Goal: Task Accomplishment & Management: Use online tool/utility

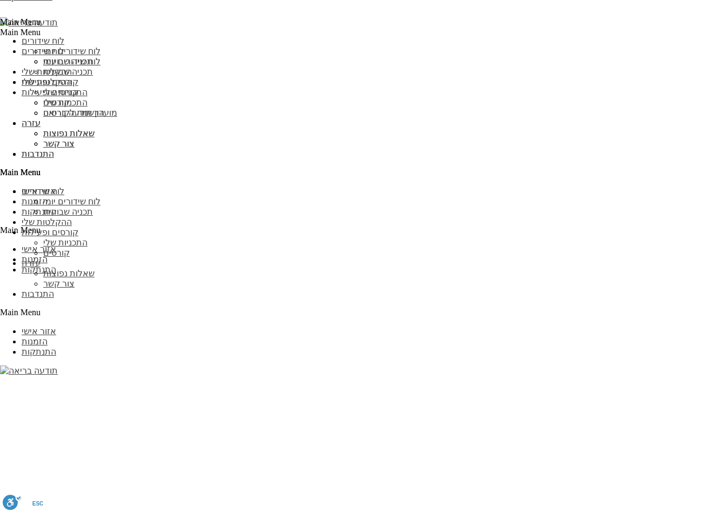
scroll to position [987, 0]
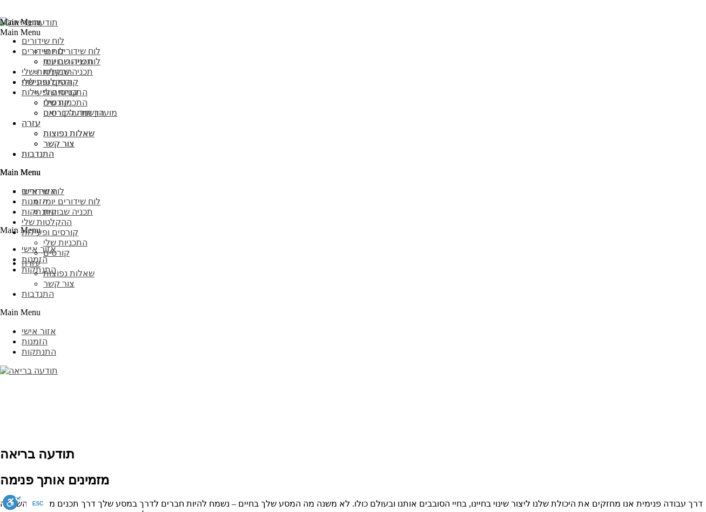
scroll to position [1564, 0]
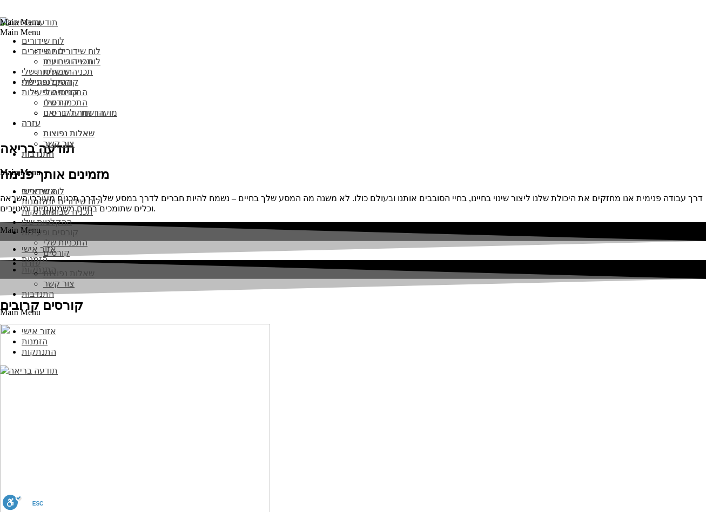
type input "עדכן"
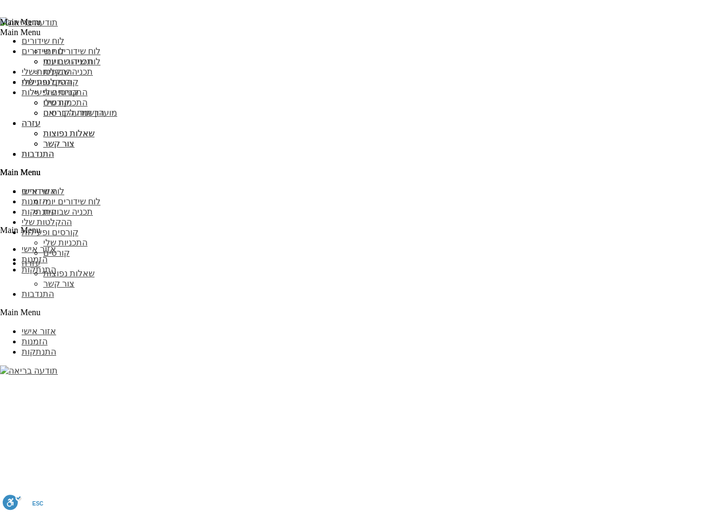
scroll to position [1083, 0]
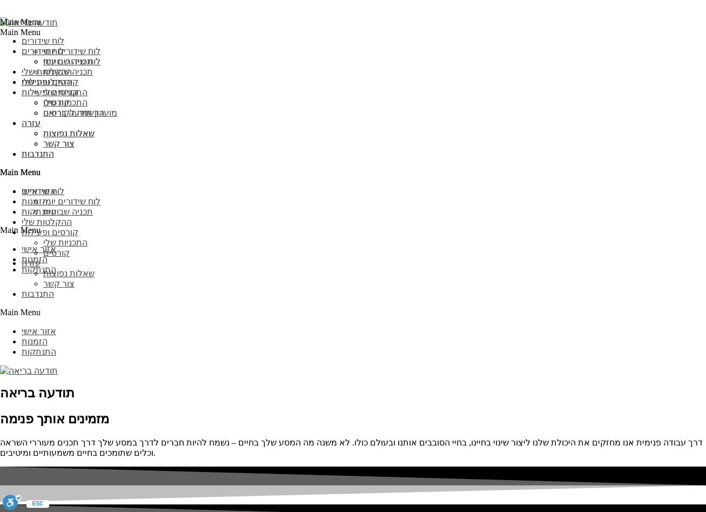
scroll to position [1531, 0]
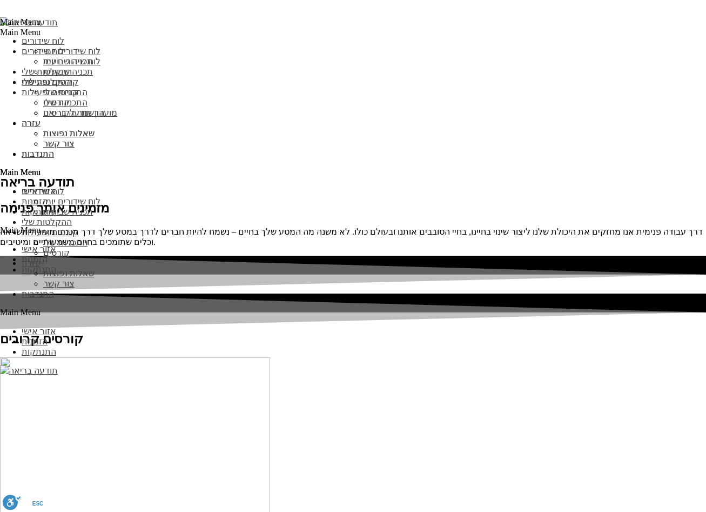
type input "עדכן"
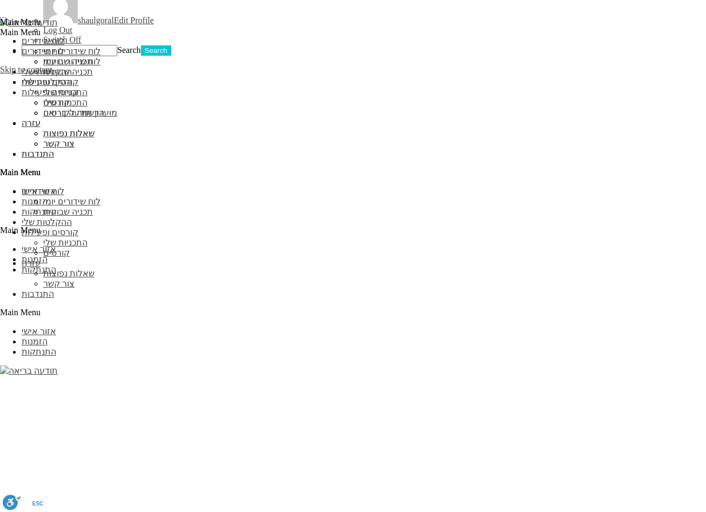
scroll to position [961, 0]
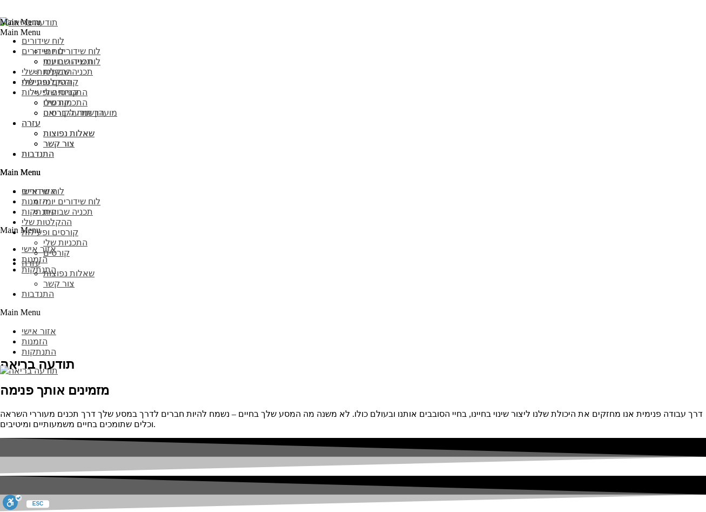
scroll to position [1514, 0]
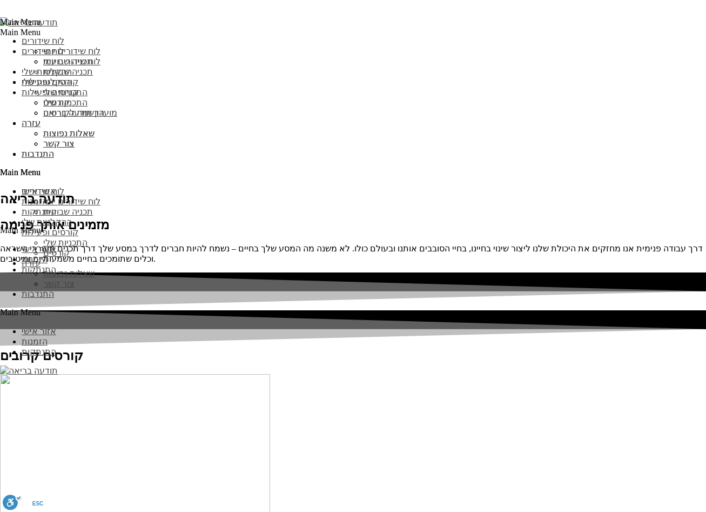
type input "עדכן"
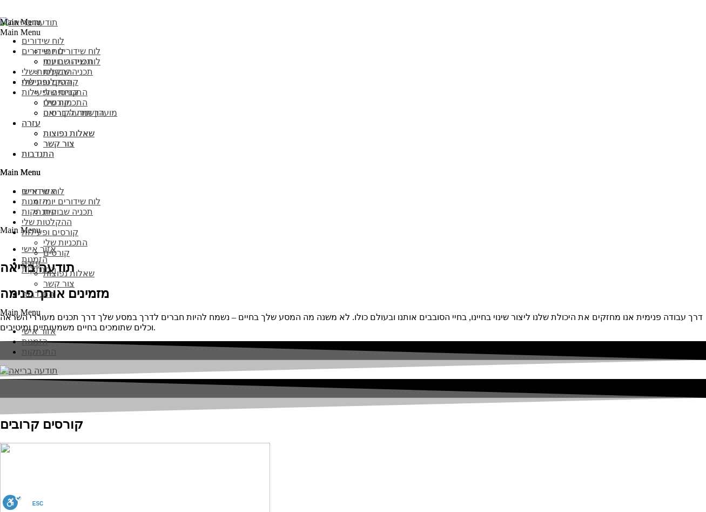
scroll to position [1354, 0]
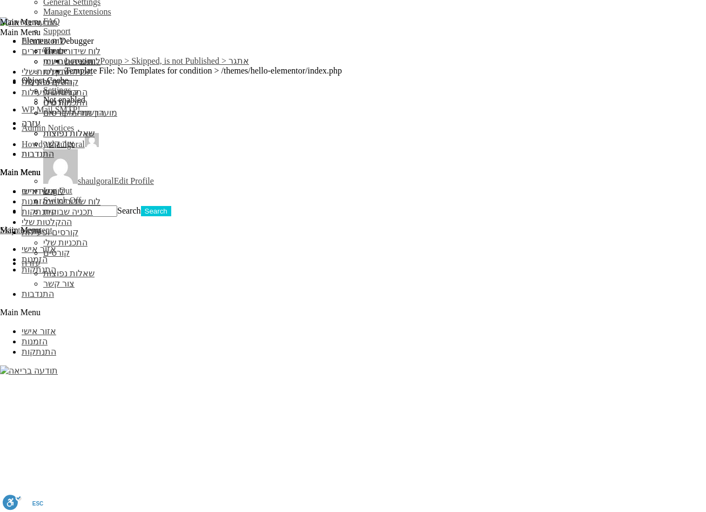
scroll to position [992, 0]
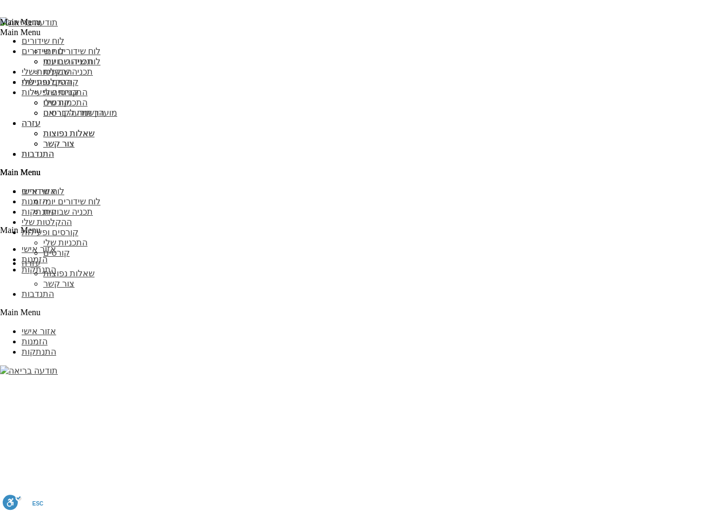
scroll to position [1430, 0]
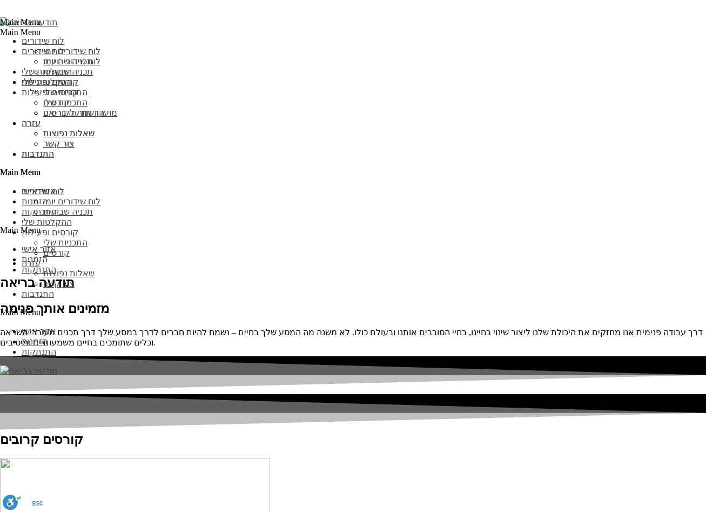
type input "עדכן"
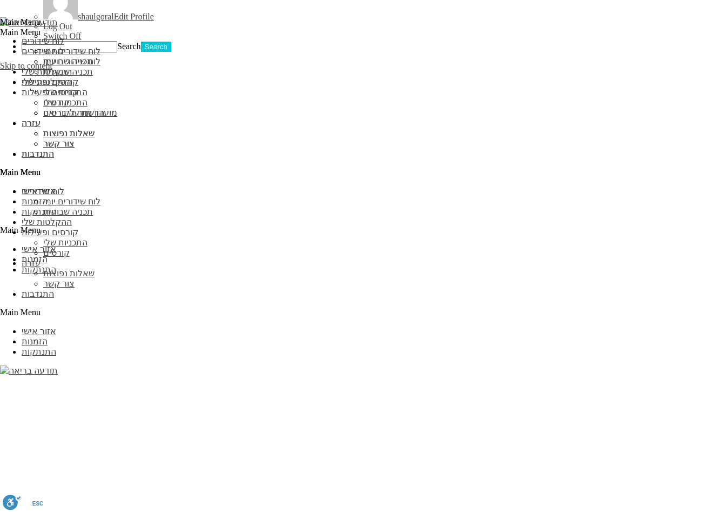
scroll to position [913, 0]
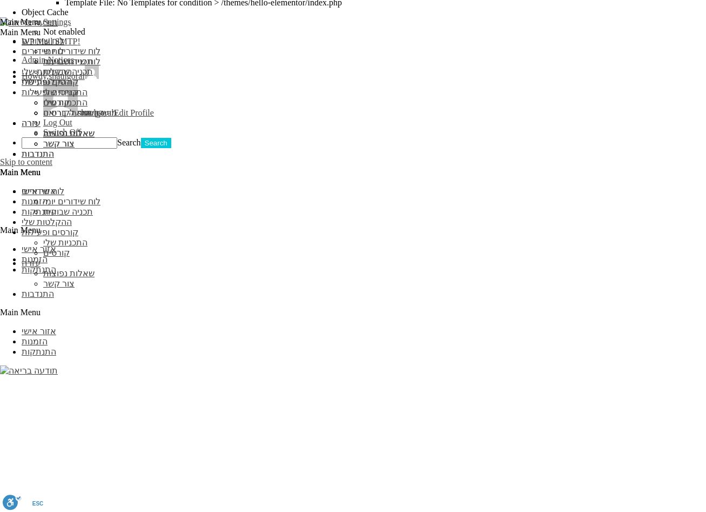
scroll to position [913, 0]
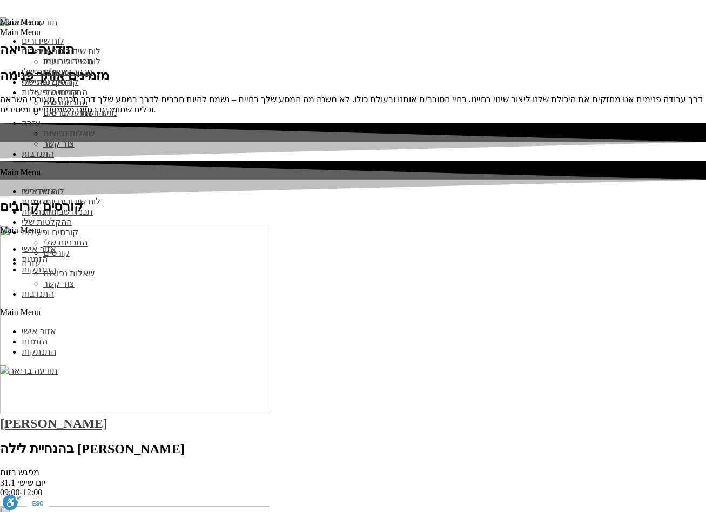
scroll to position [1407, 0]
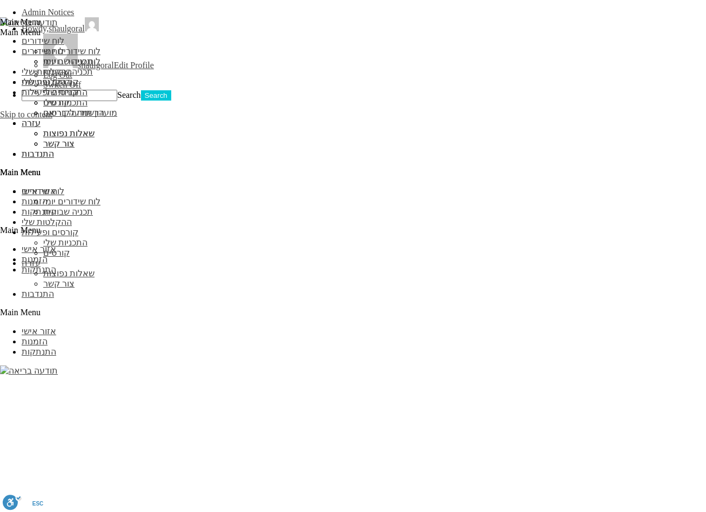
scroll to position [959, 0]
